Goal: Find contact information: Find contact information

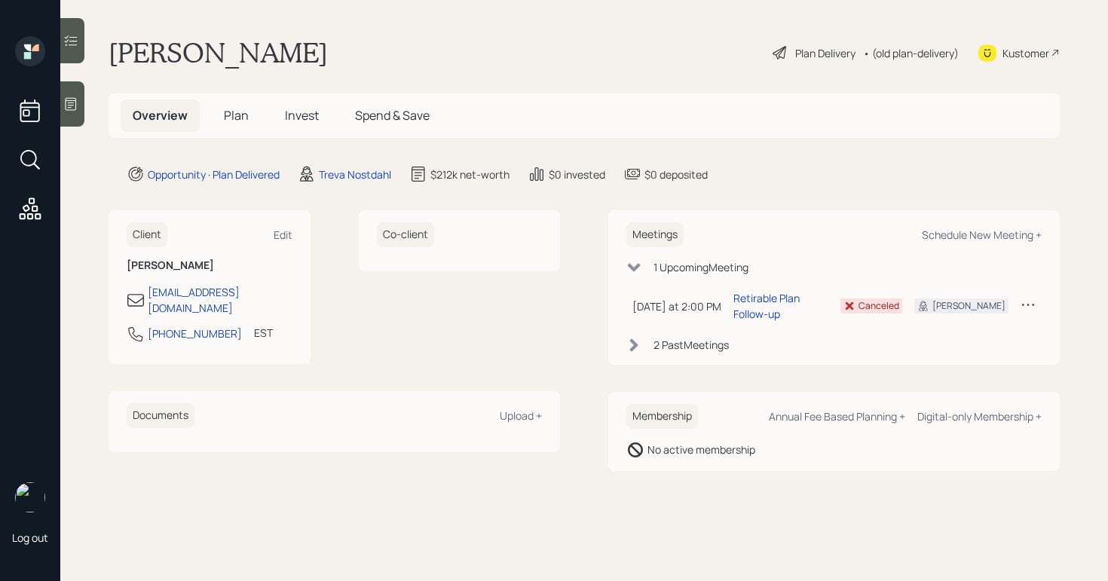
click at [842, 45] on div "Plan Delivery" at bounding box center [825, 53] width 60 height 16
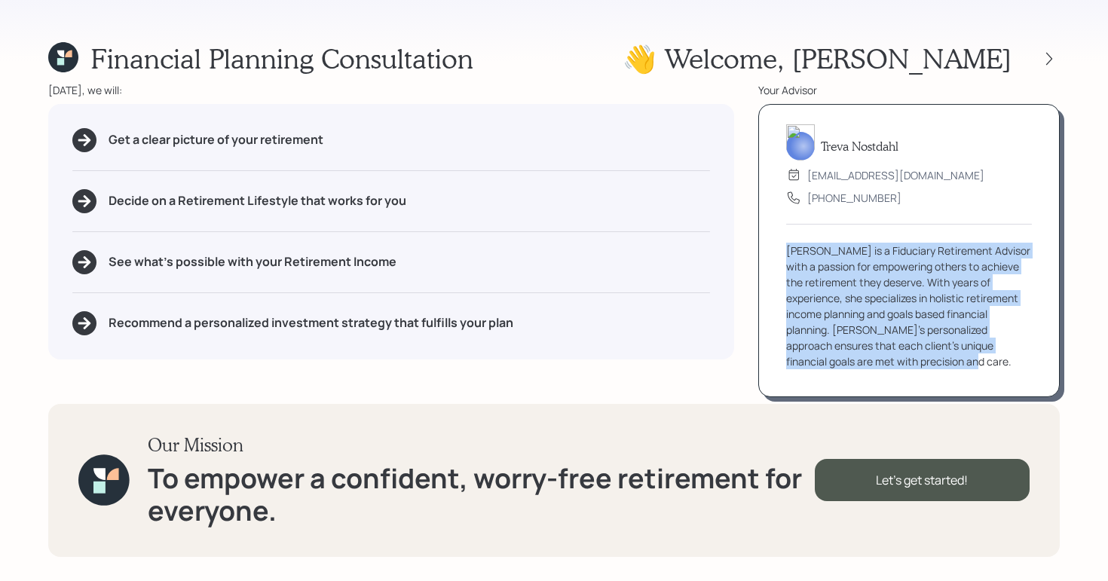
drag, startPoint x: 925, startPoint y: 360, endPoint x: 787, endPoint y: 240, distance: 183.2
click at [787, 240] on div "[PERSON_NAME] [EMAIL_ADDRESS][DOMAIN_NAME] [PHONE_NUMBER] [PERSON_NAME] is a Fi…" at bounding box center [908, 250] width 301 height 293
copy div "[PERSON_NAME] is a Fiduciary Retirement Advisor with a passion for empowering o…"
